Goal: Check status: Check status

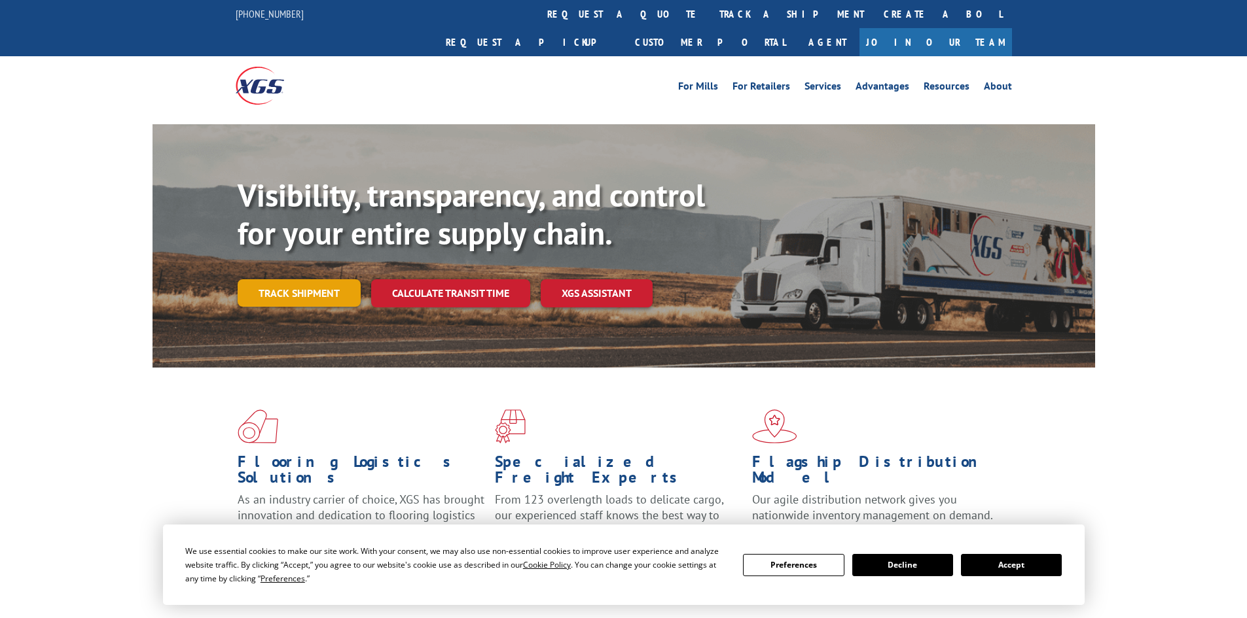
click at [290, 279] on link "Track shipment" at bounding box center [299, 292] width 123 height 27
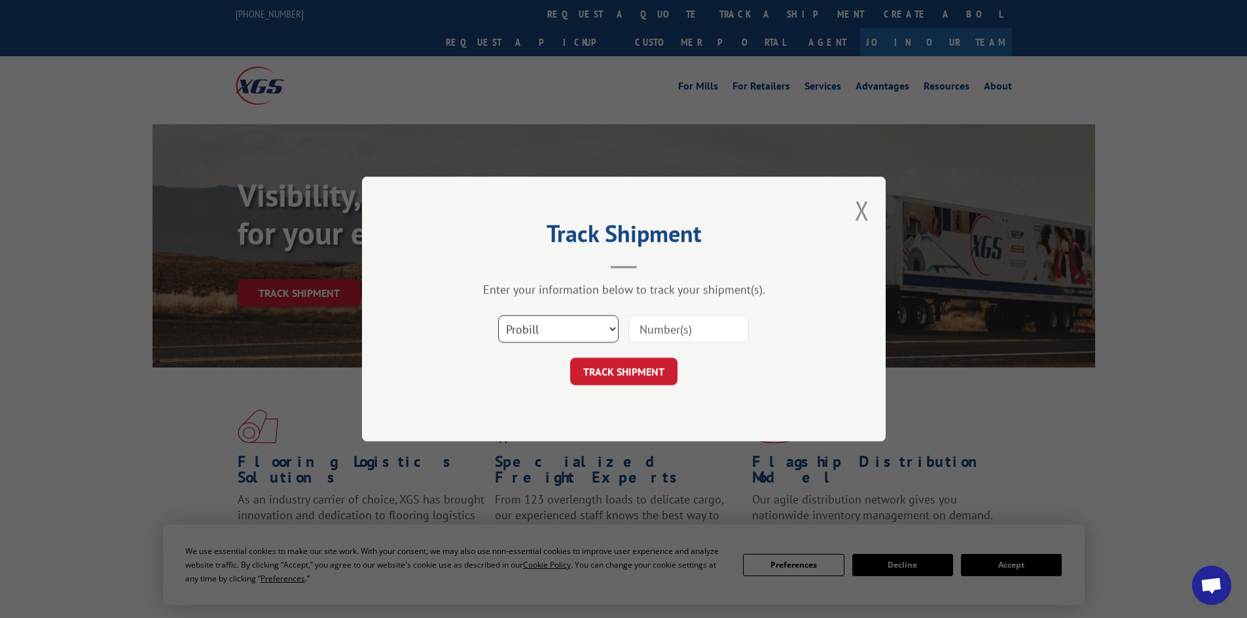
click at [569, 327] on select "Select category... Probill BOL PO" at bounding box center [558, 328] width 120 height 27
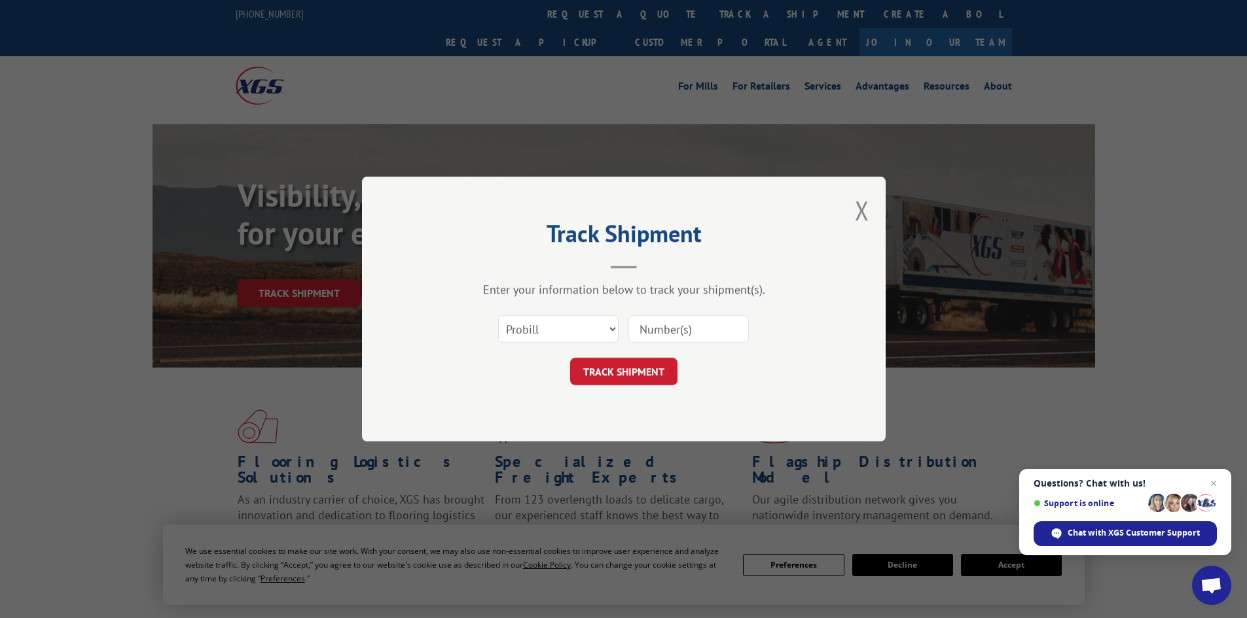
click at [643, 330] on input at bounding box center [688, 328] width 120 height 27
paste input "26504902"
type input "26504902"
click at [653, 368] on button "TRACK SHIPMENT" at bounding box center [623, 371] width 107 height 27
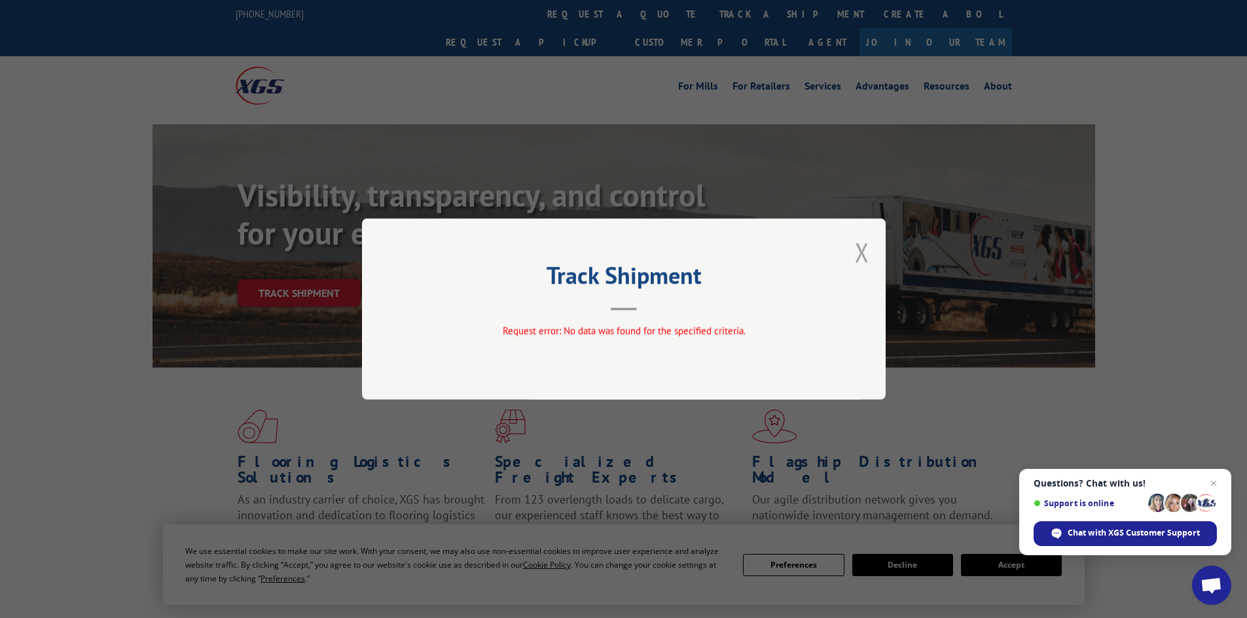
click at [868, 250] on button "Close modal" at bounding box center [862, 252] width 14 height 35
